Goal: Information Seeking & Learning: Learn about a topic

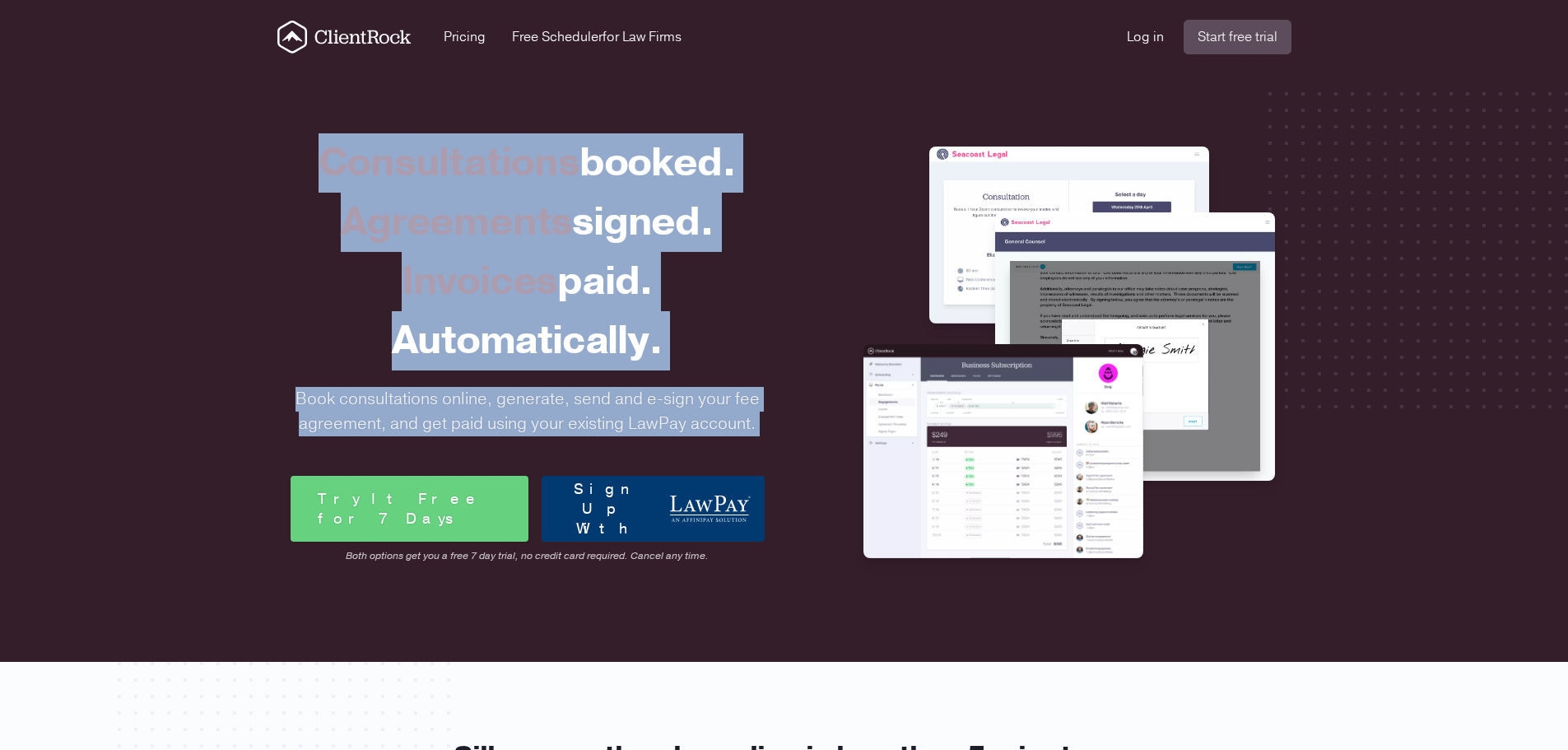
click at [599, 333] on div "Automatically." at bounding box center [527, 340] width 474 height 60
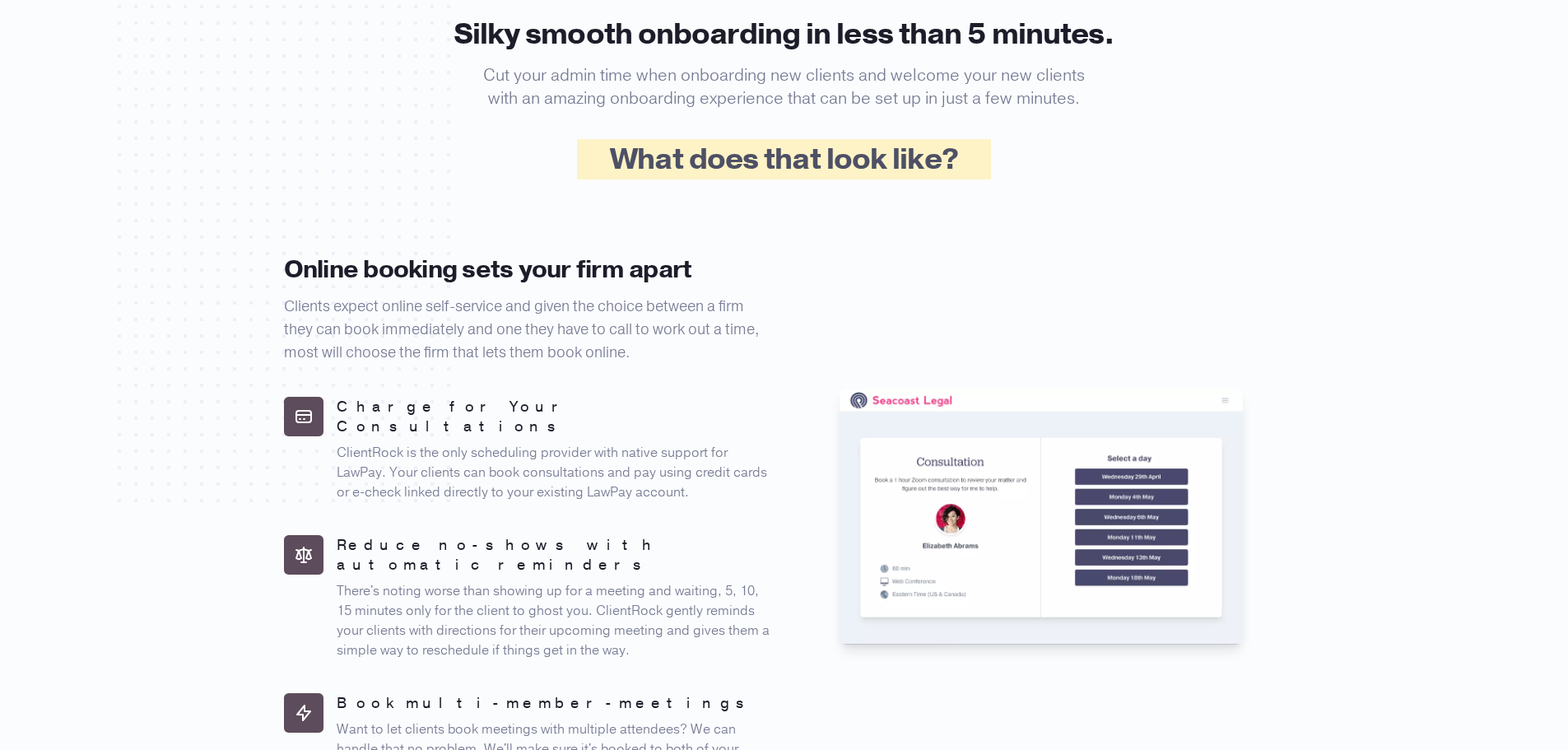
scroll to position [824, 0]
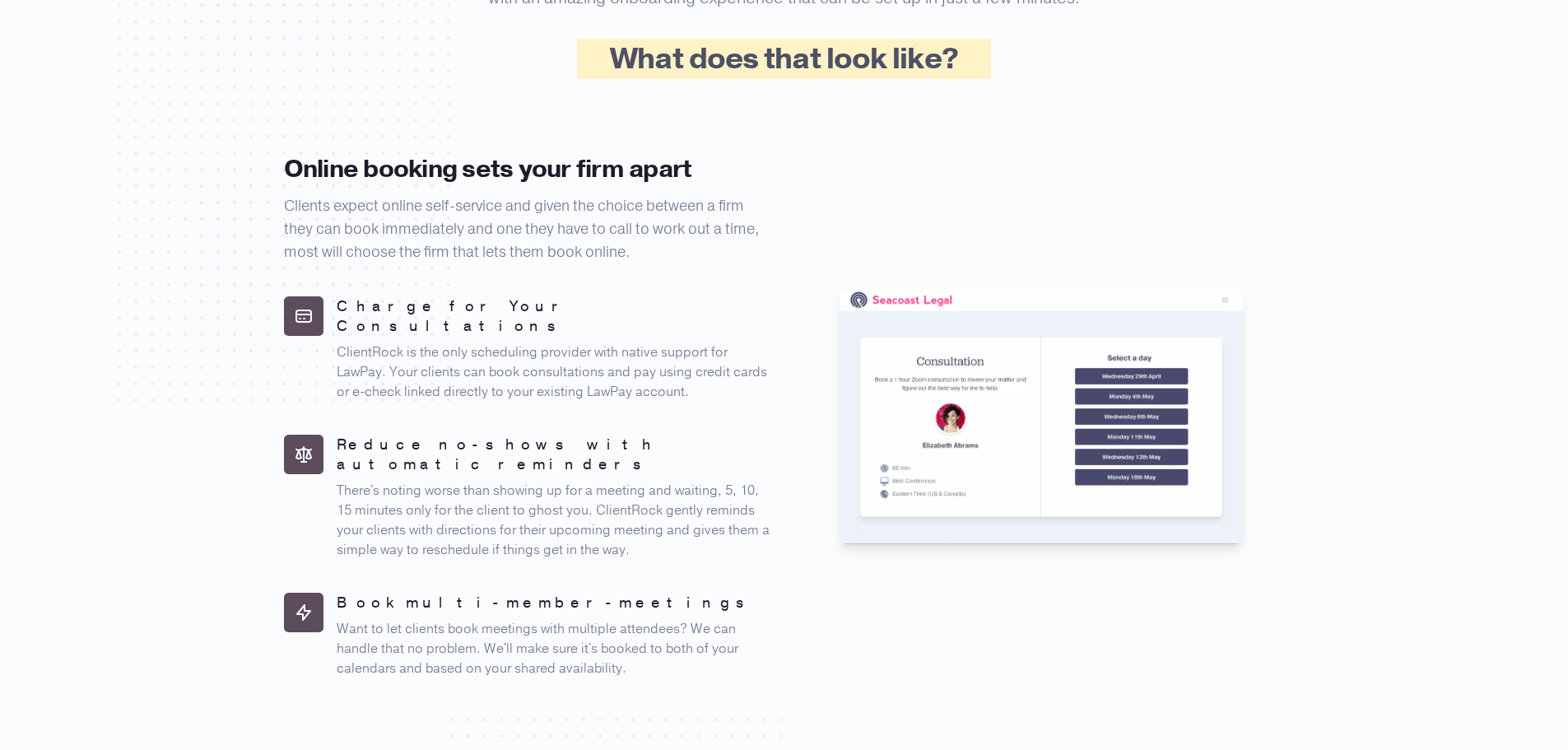
click at [595, 342] on p "ClientRock is the only scheduling provider with native support for LawPay. Your…" at bounding box center [554, 372] width 435 height 60
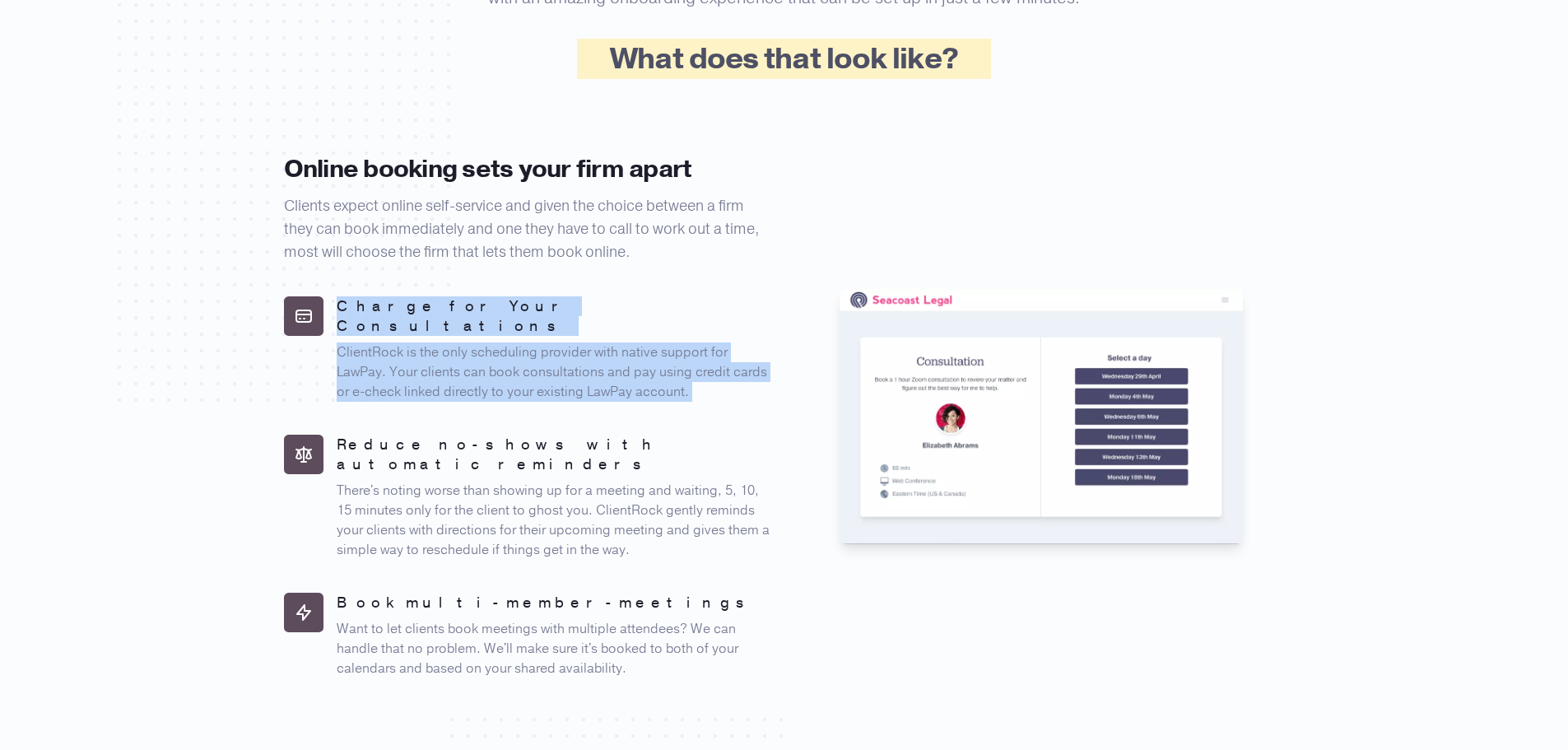
drag, startPoint x: 595, startPoint y: 340, endPoint x: 591, endPoint y: 300, distance: 40.2
click at [591, 301] on div "Charge for Your Consultations ClientRock is the only scheduling provider with n…" at bounding box center [554, 349] width 435 height 105
click at [591, 300] on h5 "Charge for Your Consultations" at bounding box center [554, 317] width 435 height 40
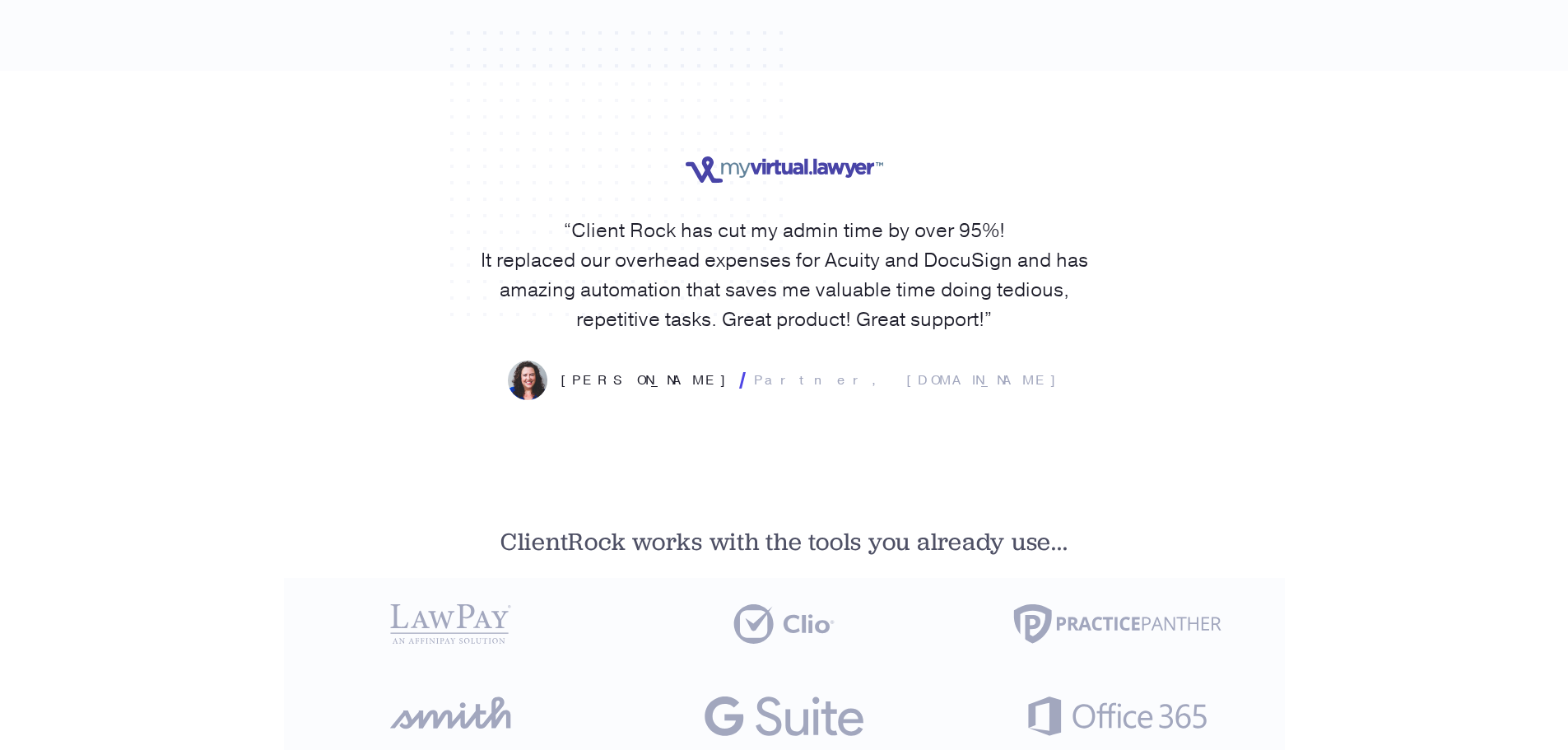
scroll to position [3131, 0]
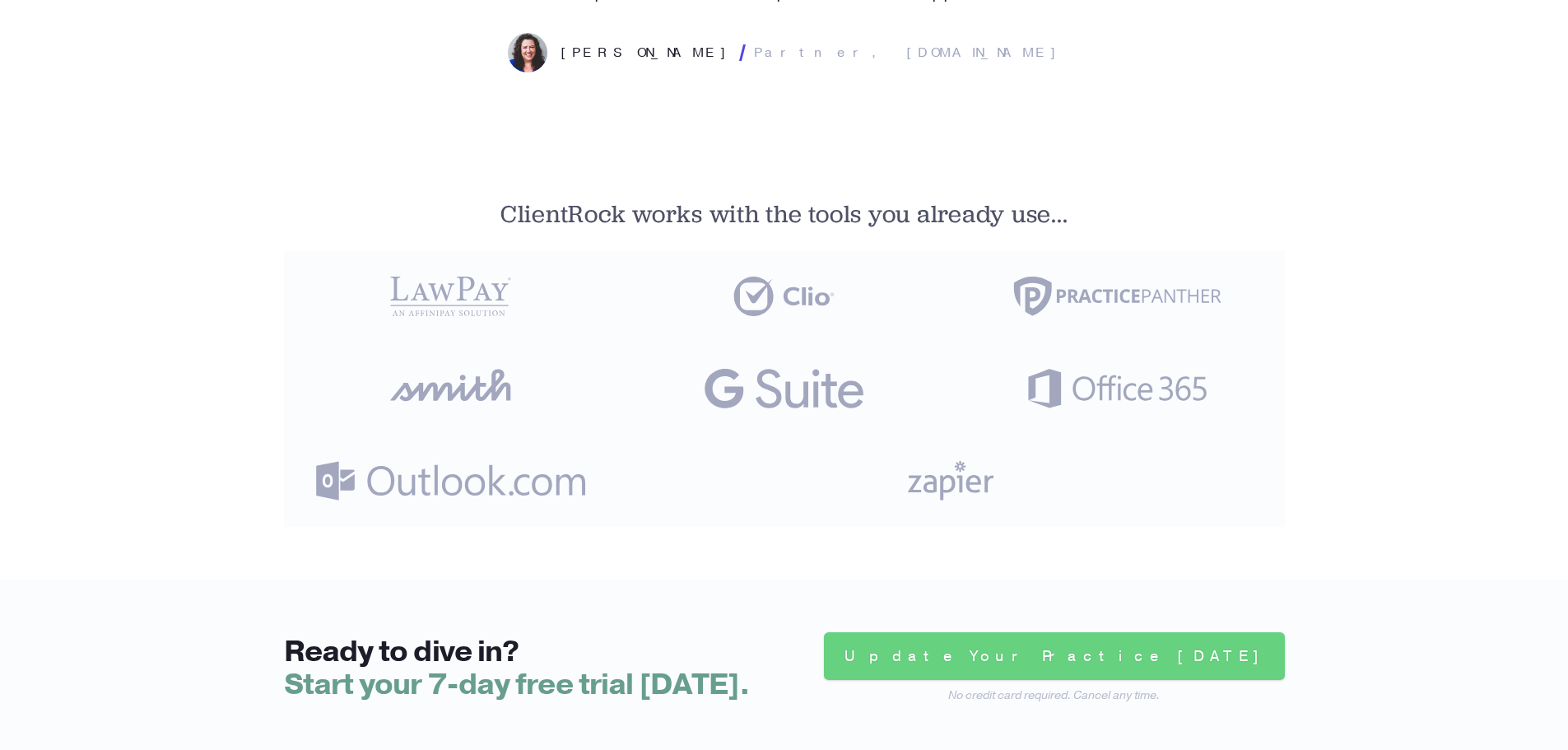
drag, startPoint x: 1134, startPoint y: 449, endPoint x: 319, endPoint y: 250, distance: 838.9
click at [319, 250] on div "ClientRock works with the tools you already use..." at bounding box center [784, 365] width 1054 height 428
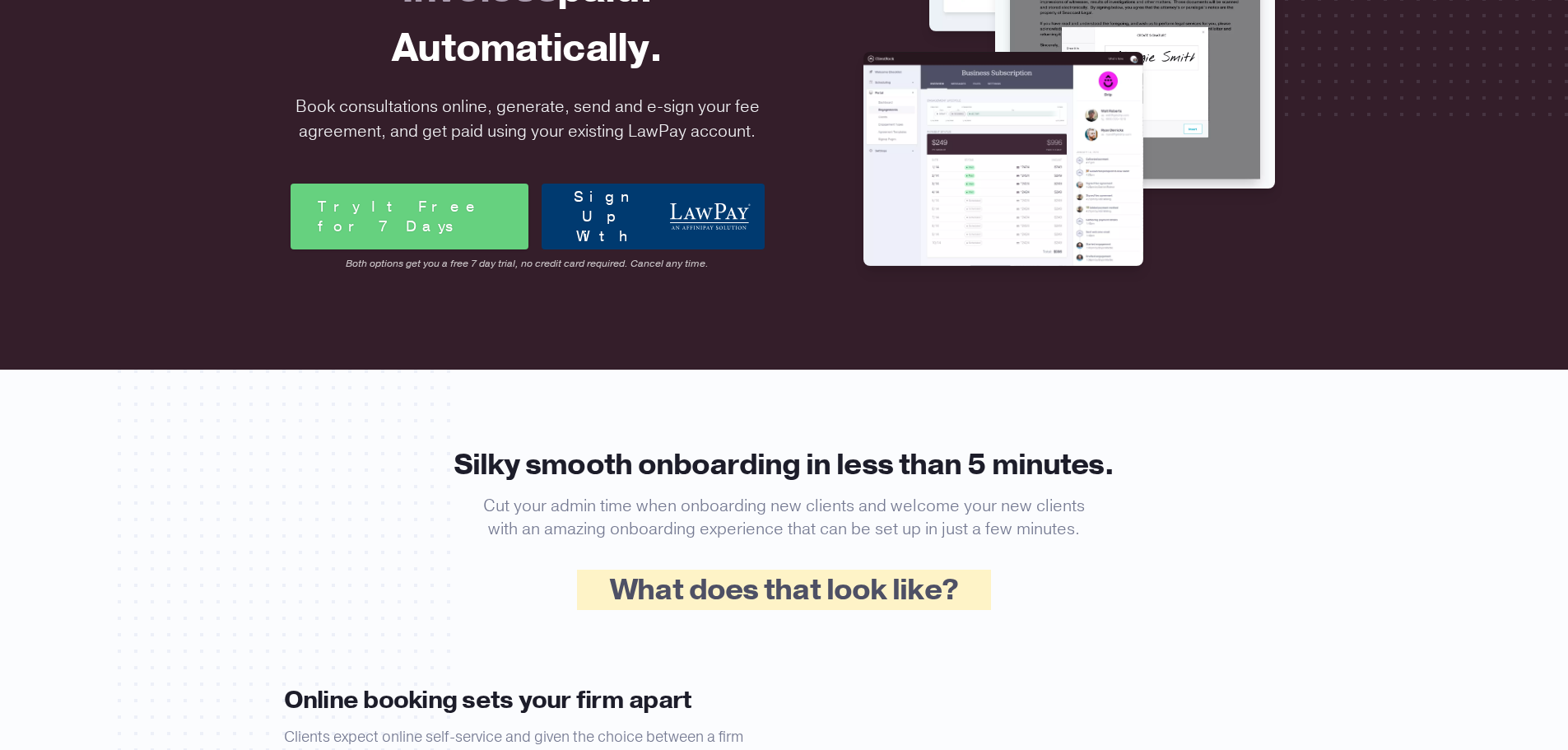
scroll to position [0, 0]
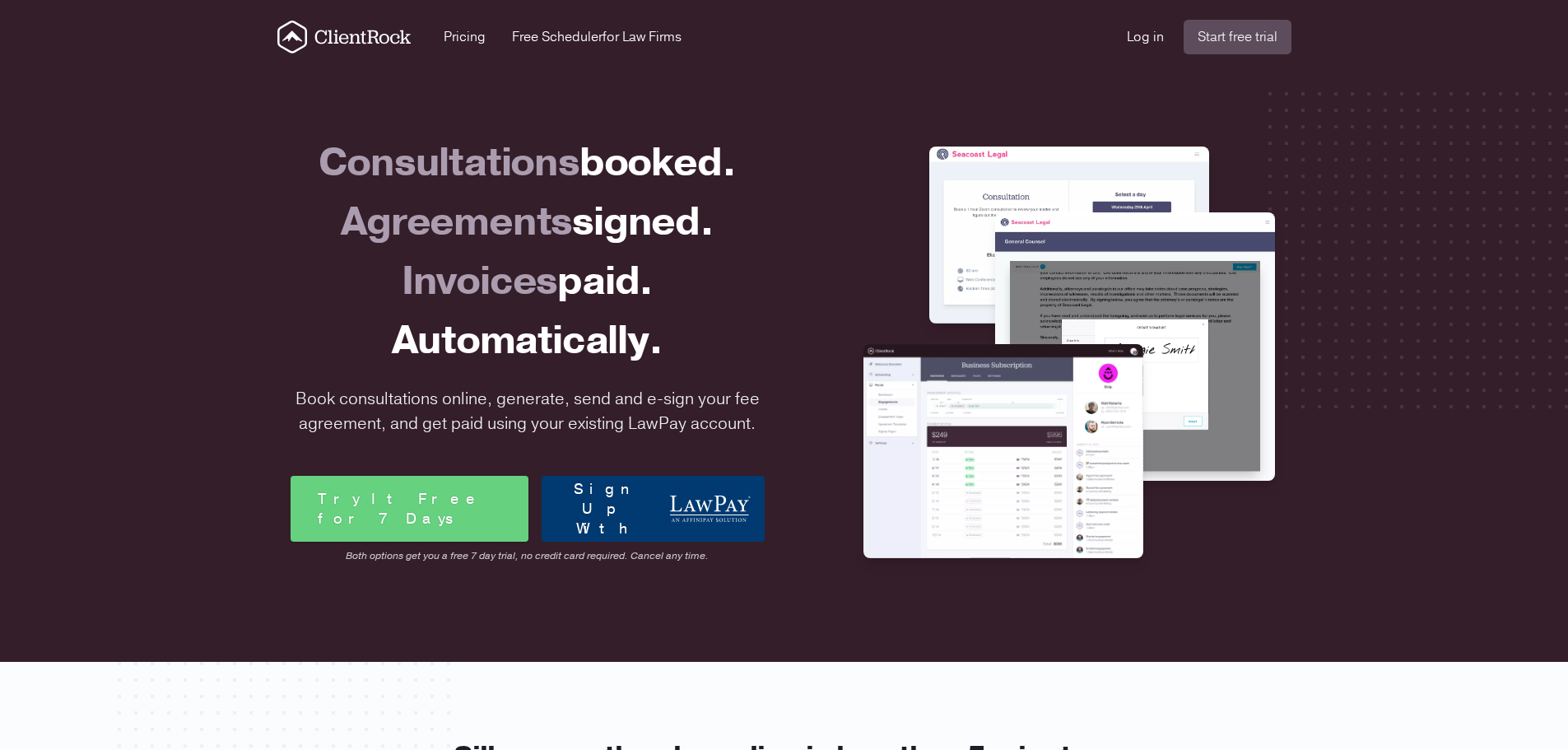
click at [482, 47] on div "Open main menu Pricing Free Scheduler for Law Firms" at bounding box center [702, 37] width 850 height 33
click at [474, 36] on link "Pricing" at bounding box center [464, 37] width 42 height 20
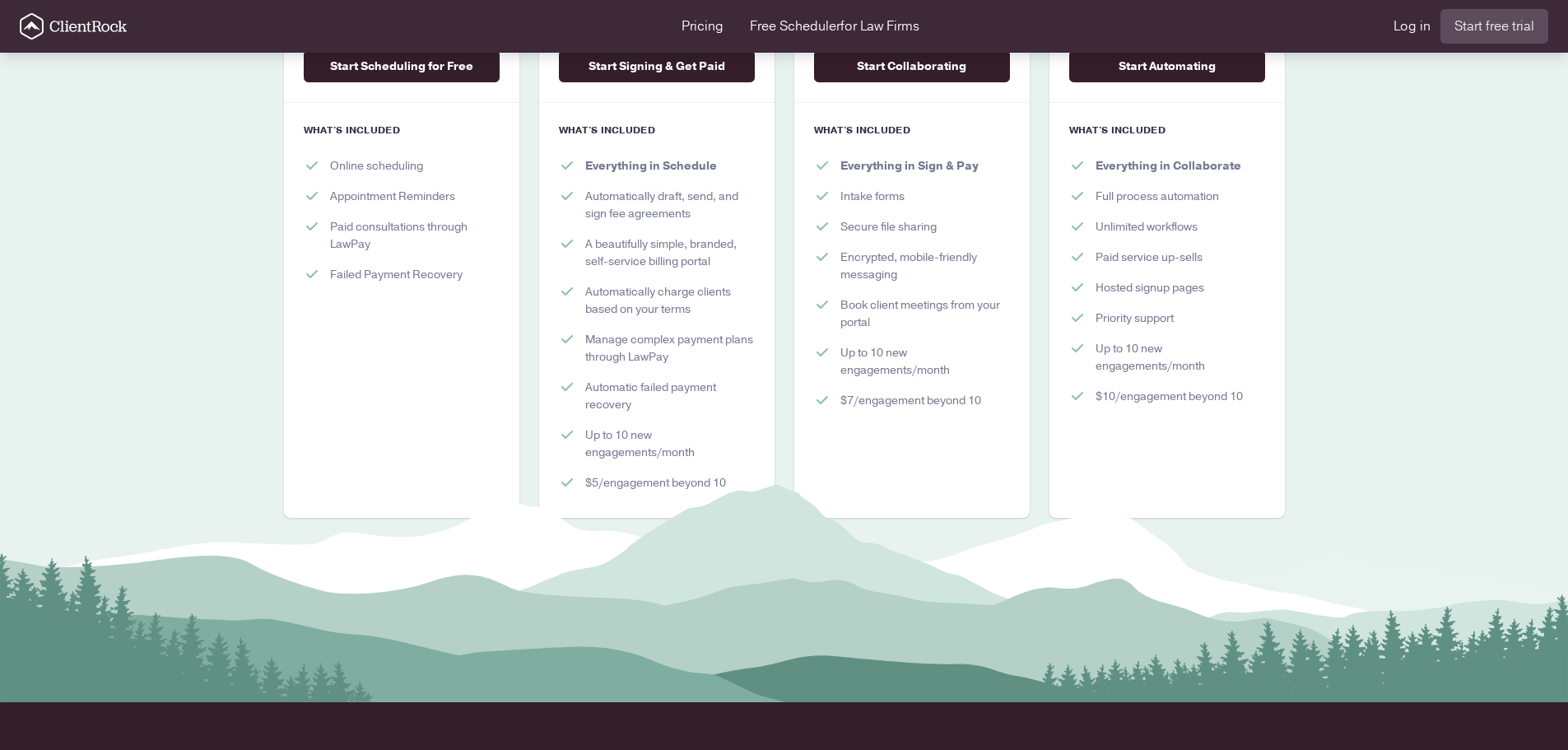
scroll to position [495, 0]
click at [713, 30] on link "Pricing" at bounding box center [702, 26] width 42 height 20
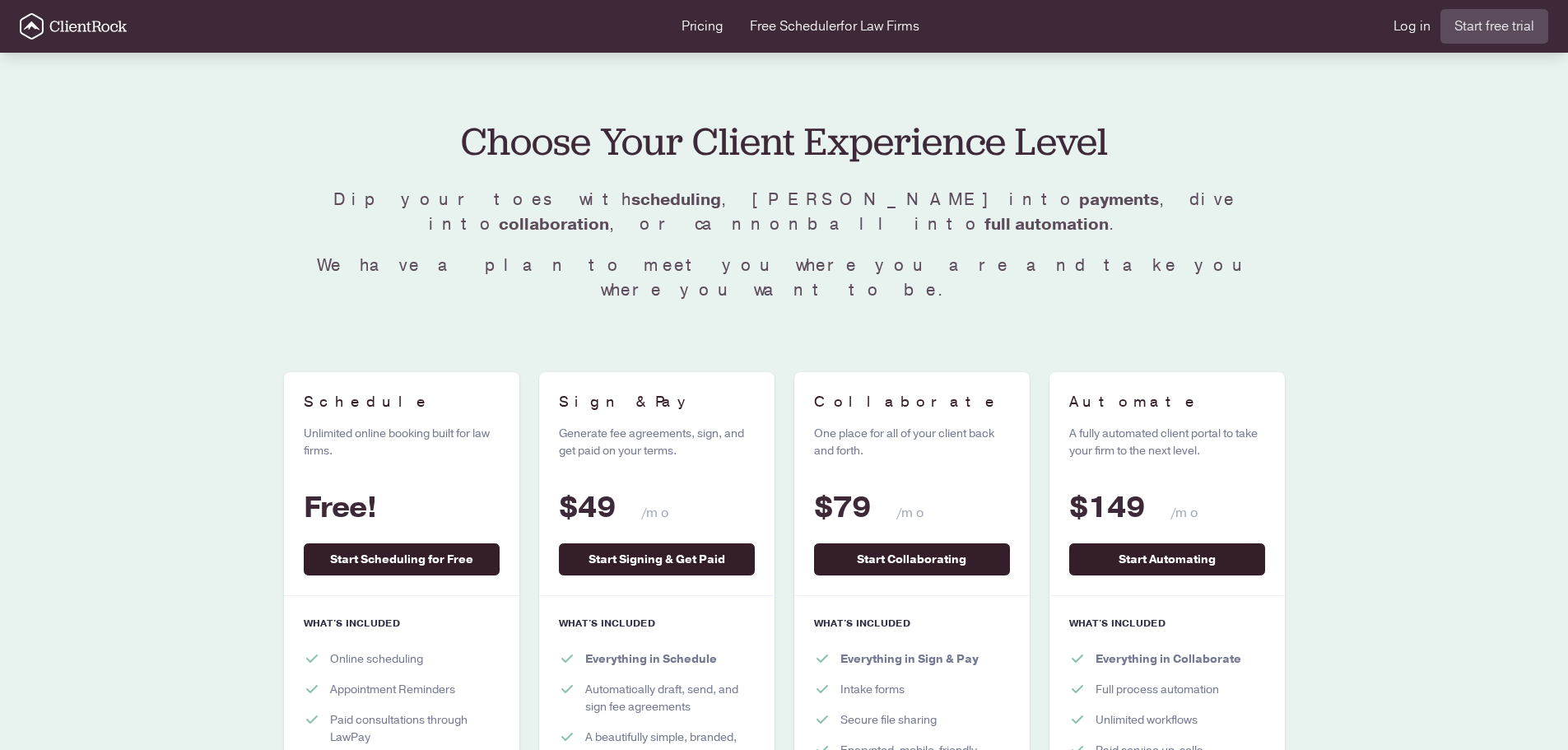
drag, startPoint x: 0, startPoint y: 0, endPoint x: 104, endPoint y: 53, distance: 116.7
click at [104, 53] on div "Choose Your Client Experience Level Dip your toes with scheduling , wade into p…" at bounding box center [784, 615] width 1568 height 1163
